Goal: Check status: Check status

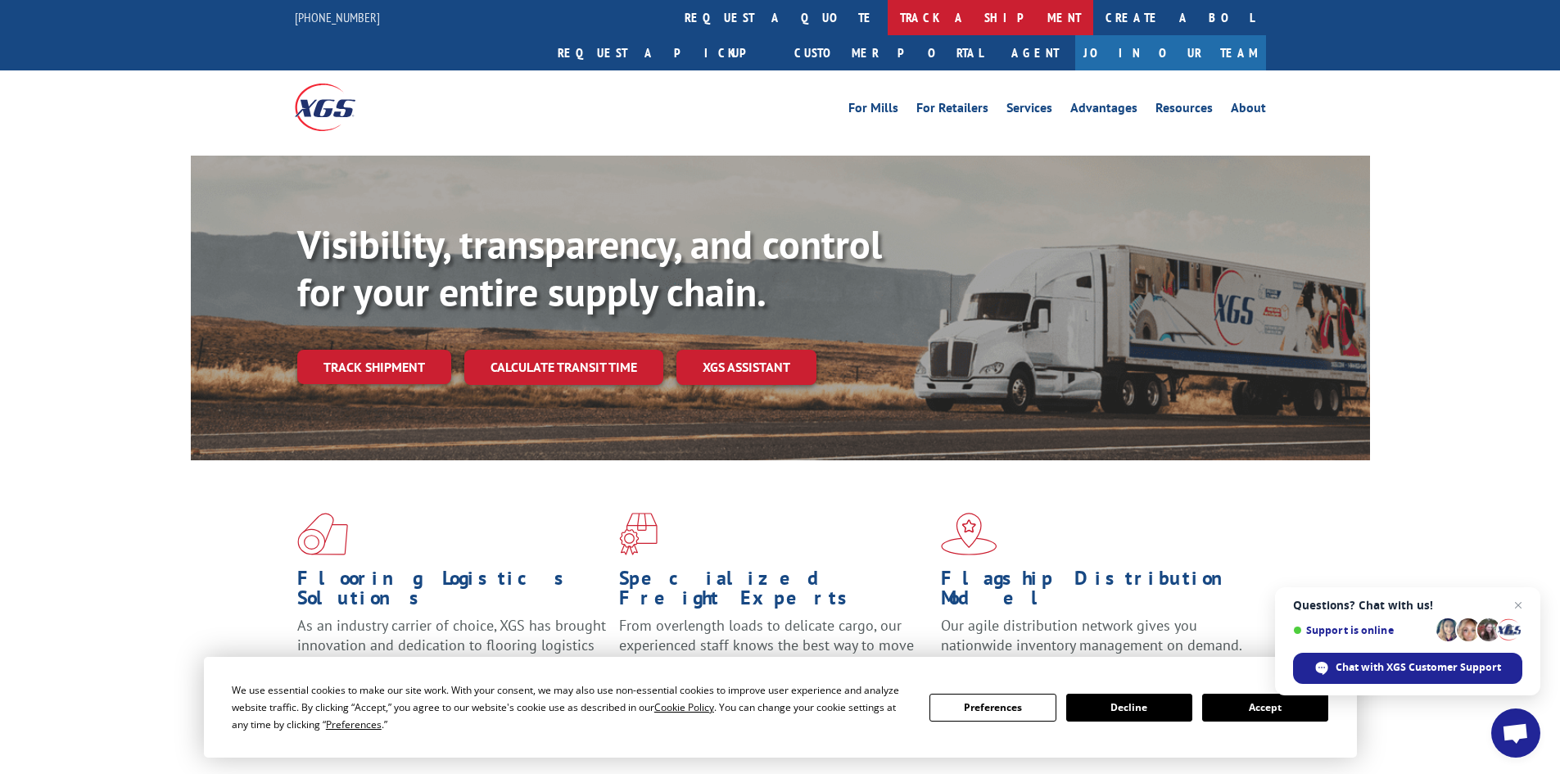
click at [888, 15] on link "track a shipment" at bounding box center [991, 17] width 206 height 35
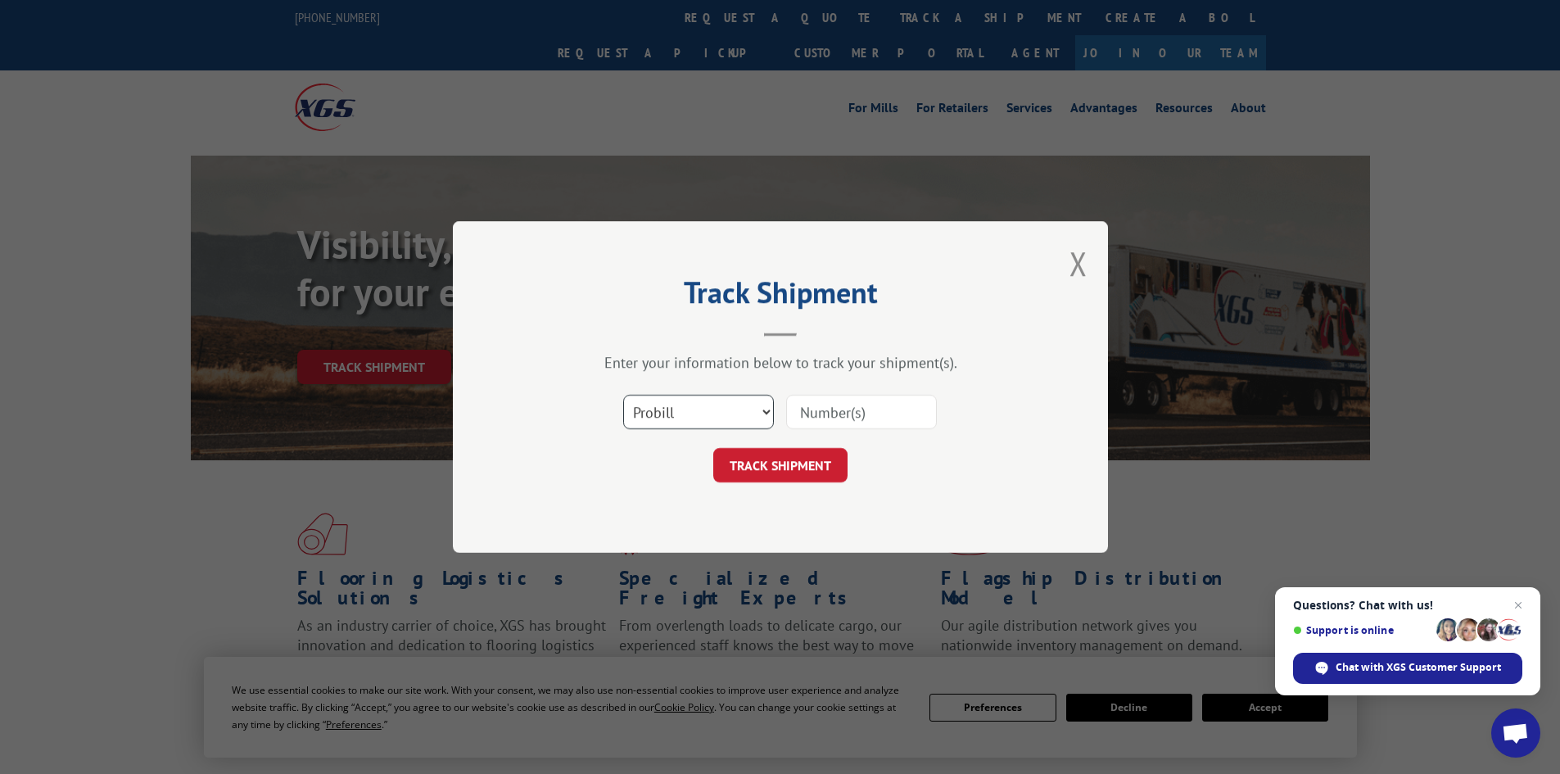
click at [690, 413] on select "Select category... Probill BOL PO" at bounding box center [698, 412] width 151 height 34
select select "bol"
click at [623, 395] on select "Select category... Probill BOL PO" at bounding box center [698, 412] width 151 height 34
click at [844, 411] on input at bounding box center [861, 412] width 151 height 34
paste input "5552032"
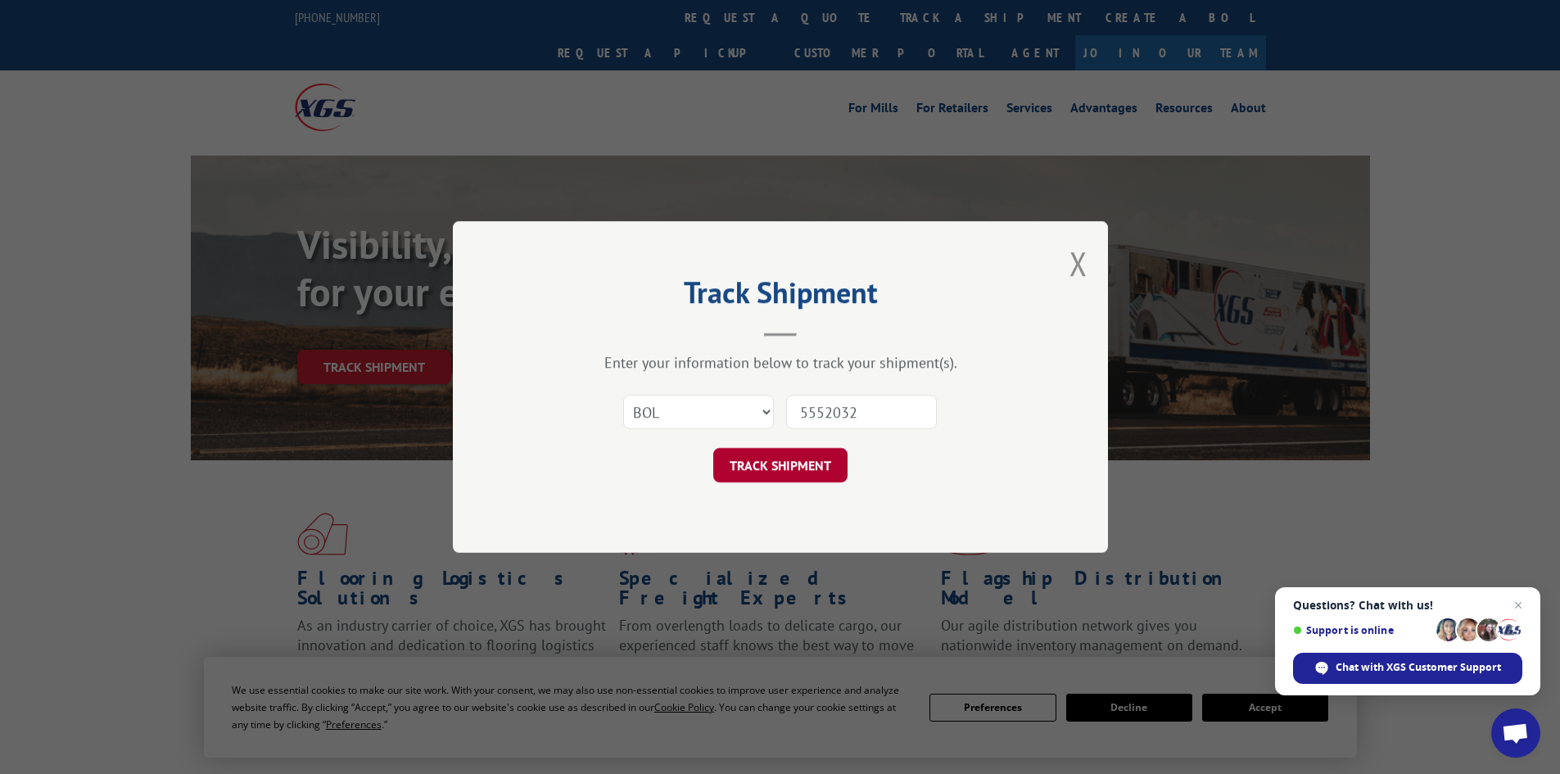
type input "5552032"
click at [778, 476] on button "TRACK SHIPMENT" at bounding box center [780, 465] width 134 height 34
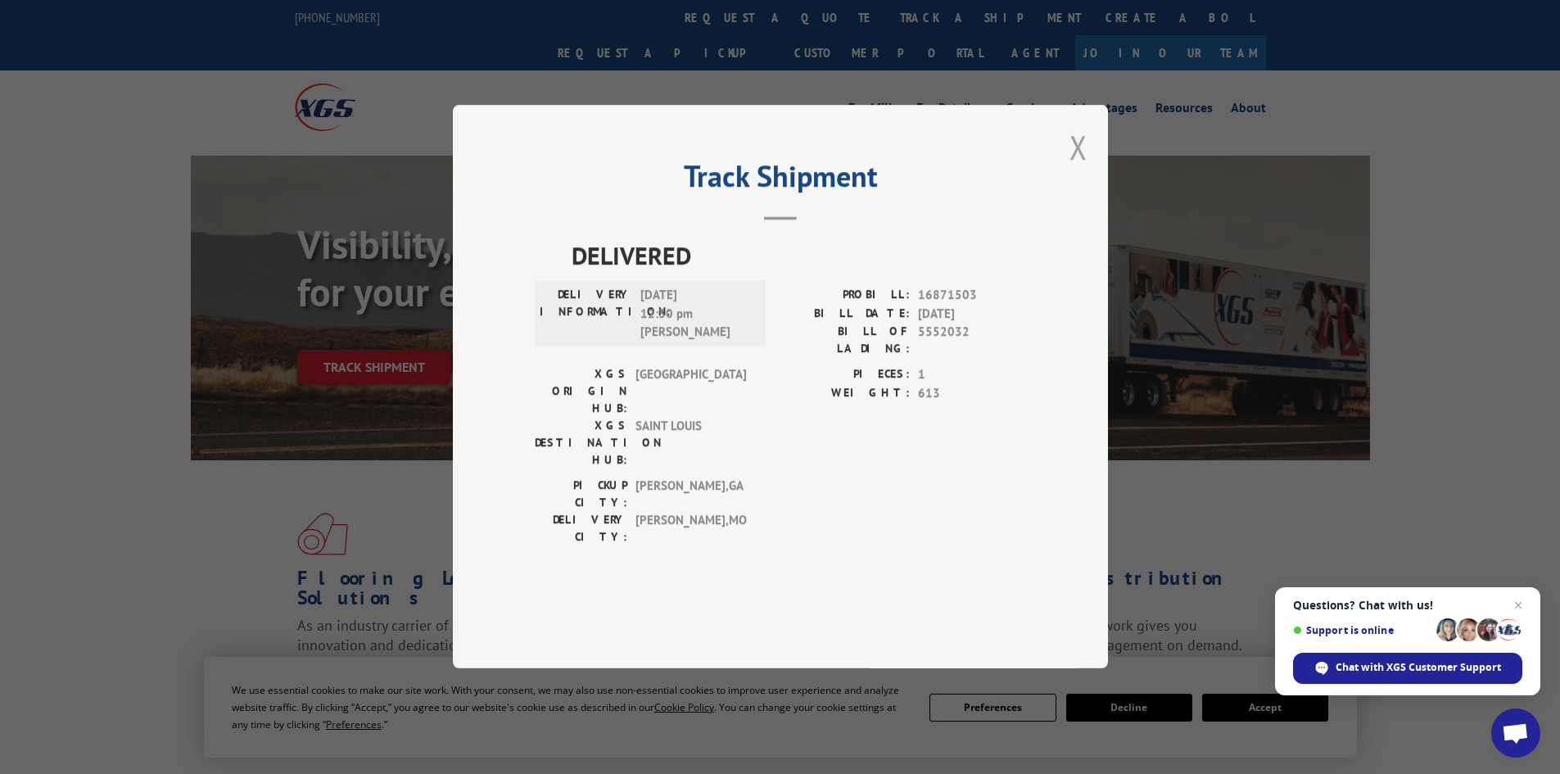
click at [1083, 169] on button "Close modal" at bounding box center [1078, 146] width 18 height 43
